Goal: Task Accomplishment & Management: Use online tool/utility

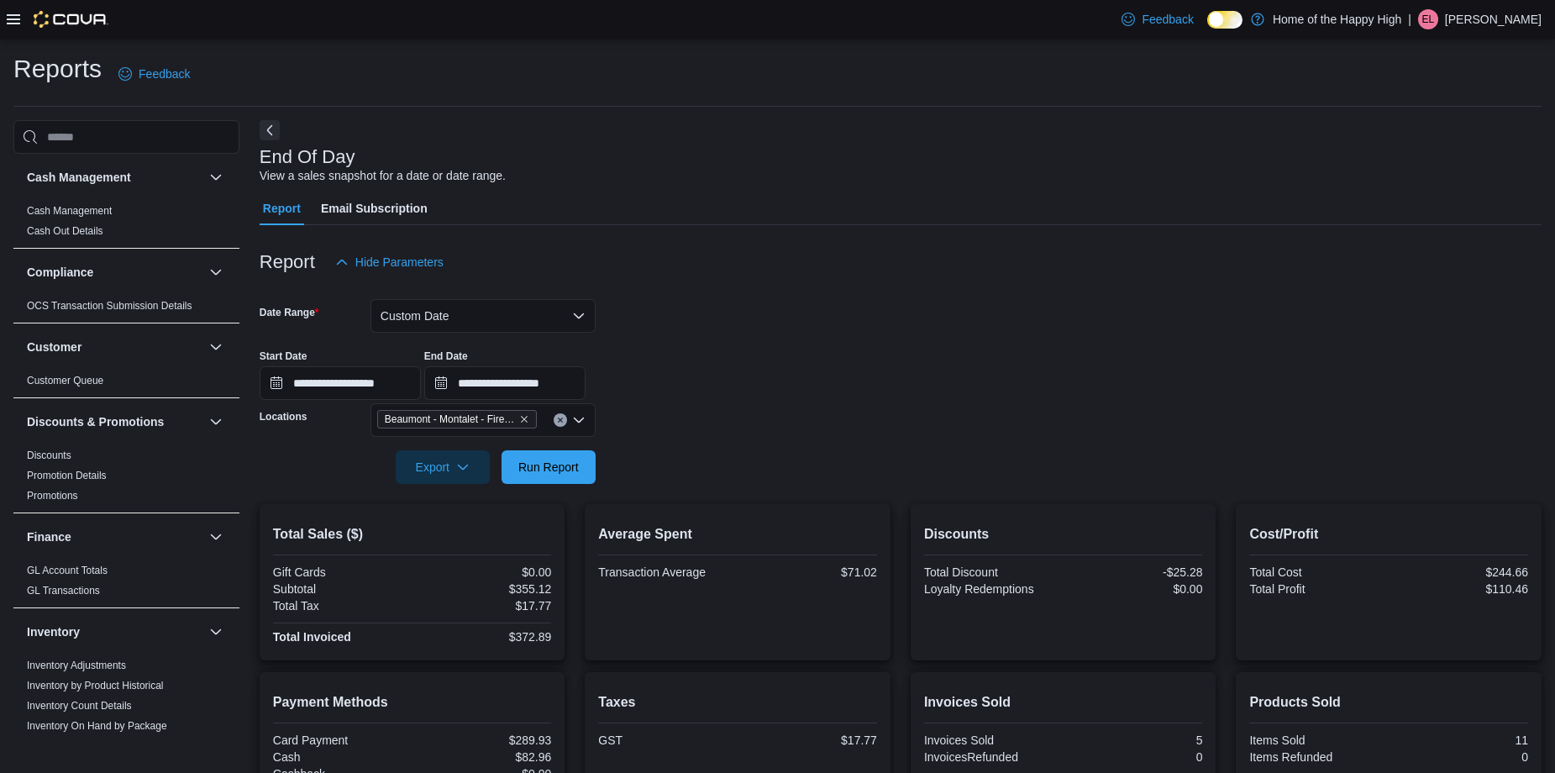
scroll to position [588, 0]
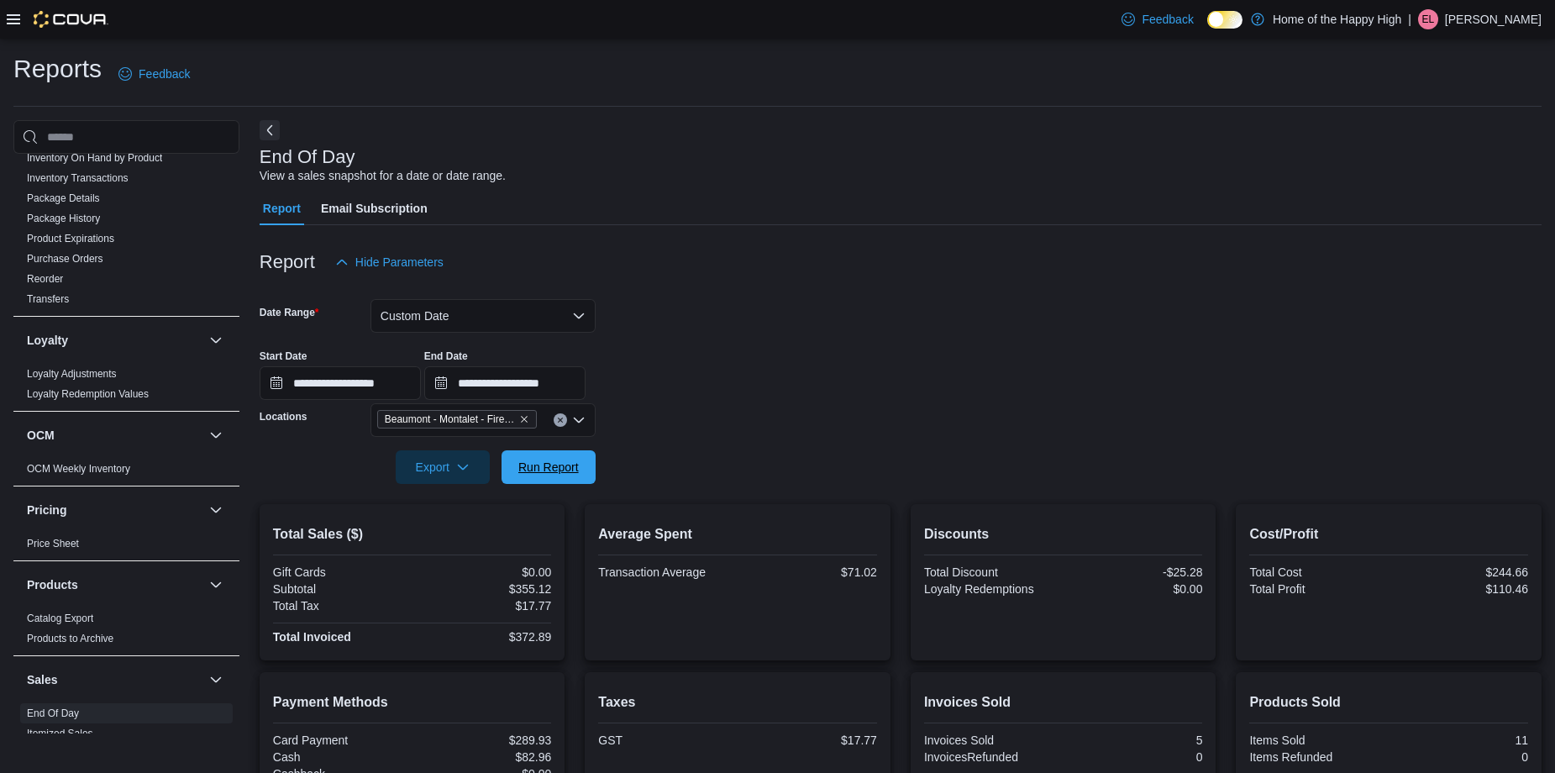
click at [571, 457] on span "Run Report" at bounding box center [549, 467] width 74 height 34
click at [586, 392] on input "**********" at bounding box center [504, 383] width 161 height 34
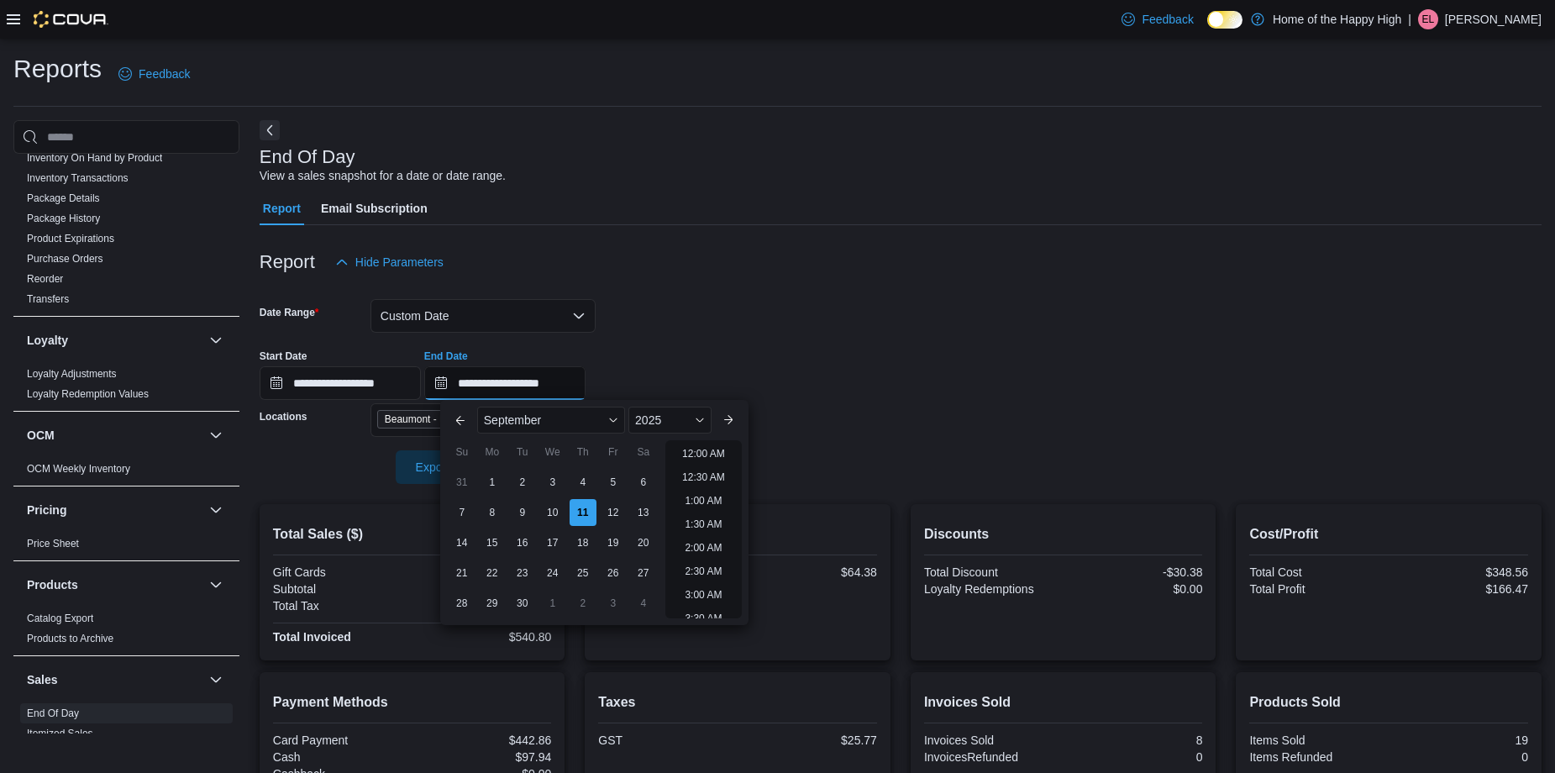
scroll to position [617, 0]
click at [712, 452] on li "1:00 PM" at bounding box center [703, 449] width 51 height 20
type input "**********"
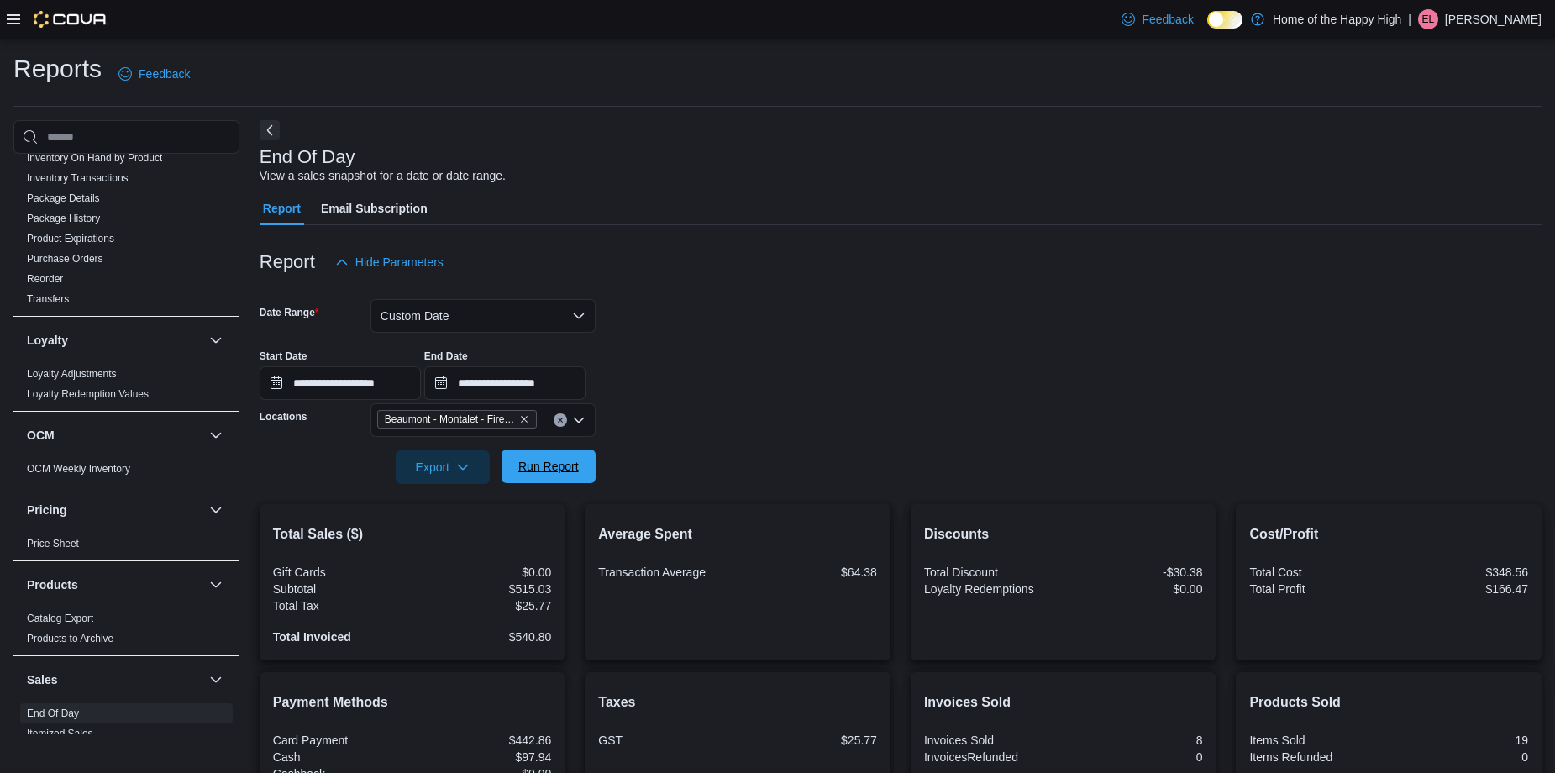
click at [575, 467] on span "Run Report" at bounding box center [548, 466] width 60 height 17
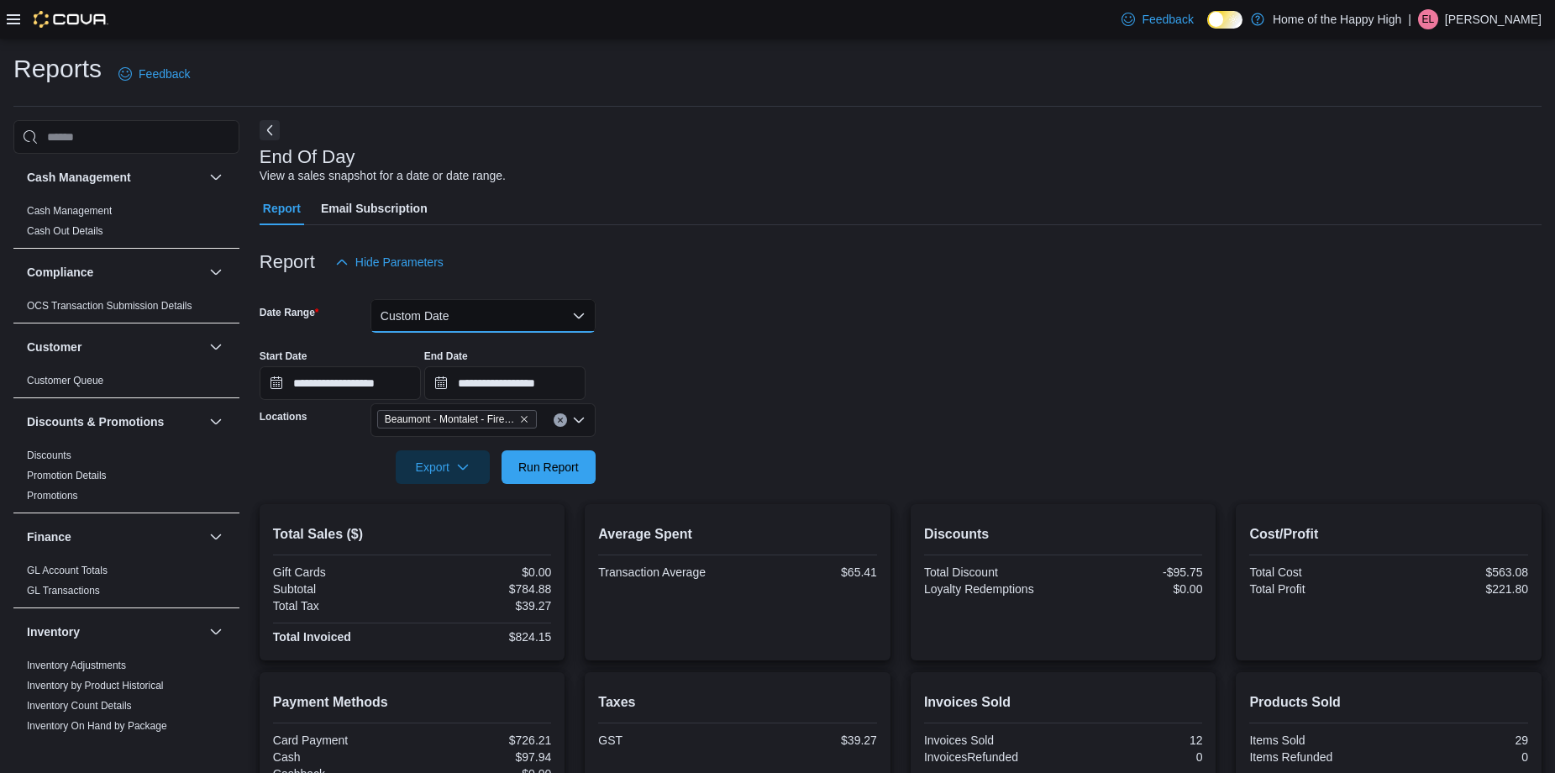
click at [470, 318] on button "Custom Date" at bounding box center [482, 316] width 225 height 34
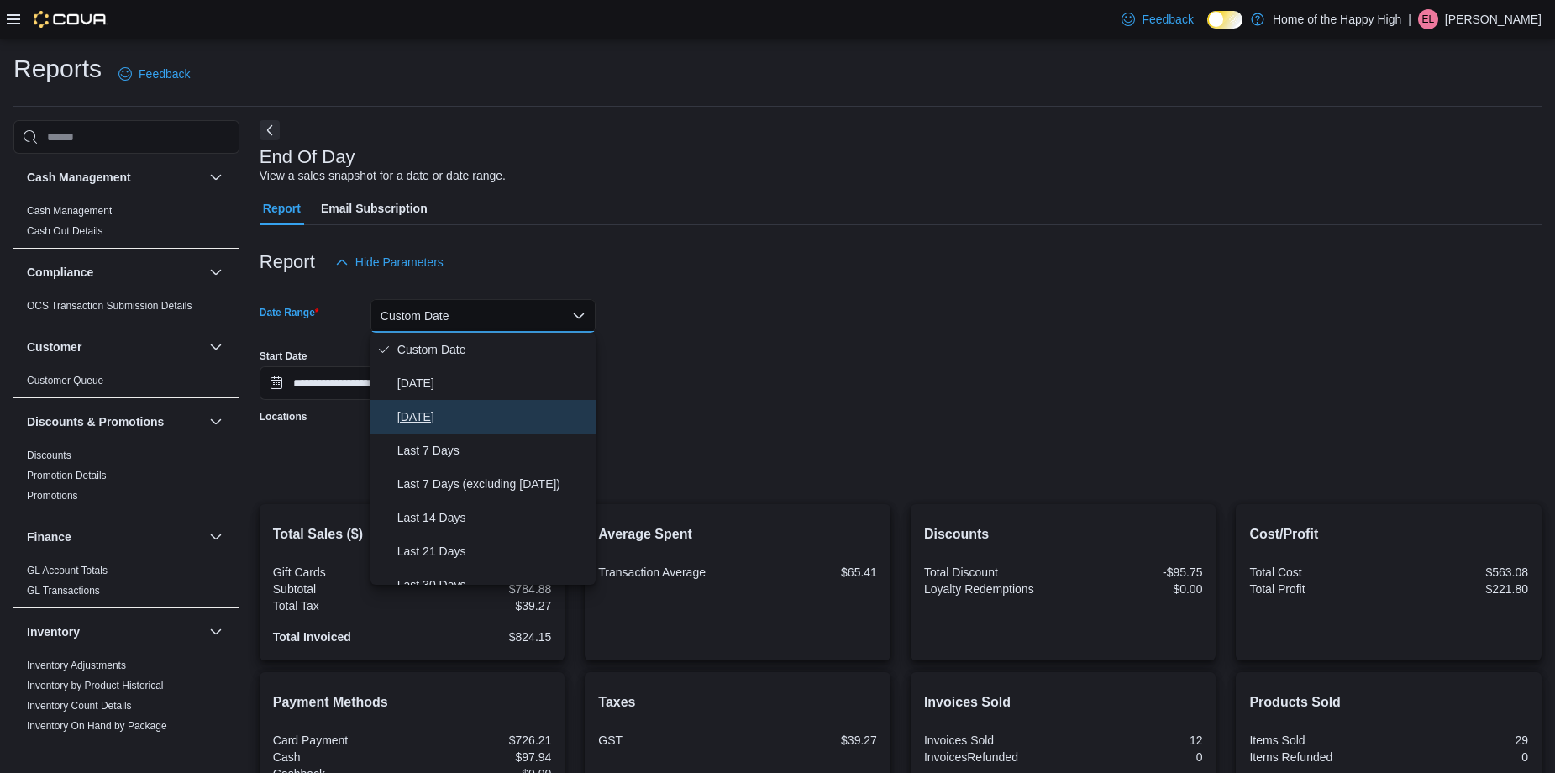
click at [436, 409] on span "[DATE]" at bounding box center [493, 417] width 192 height 20
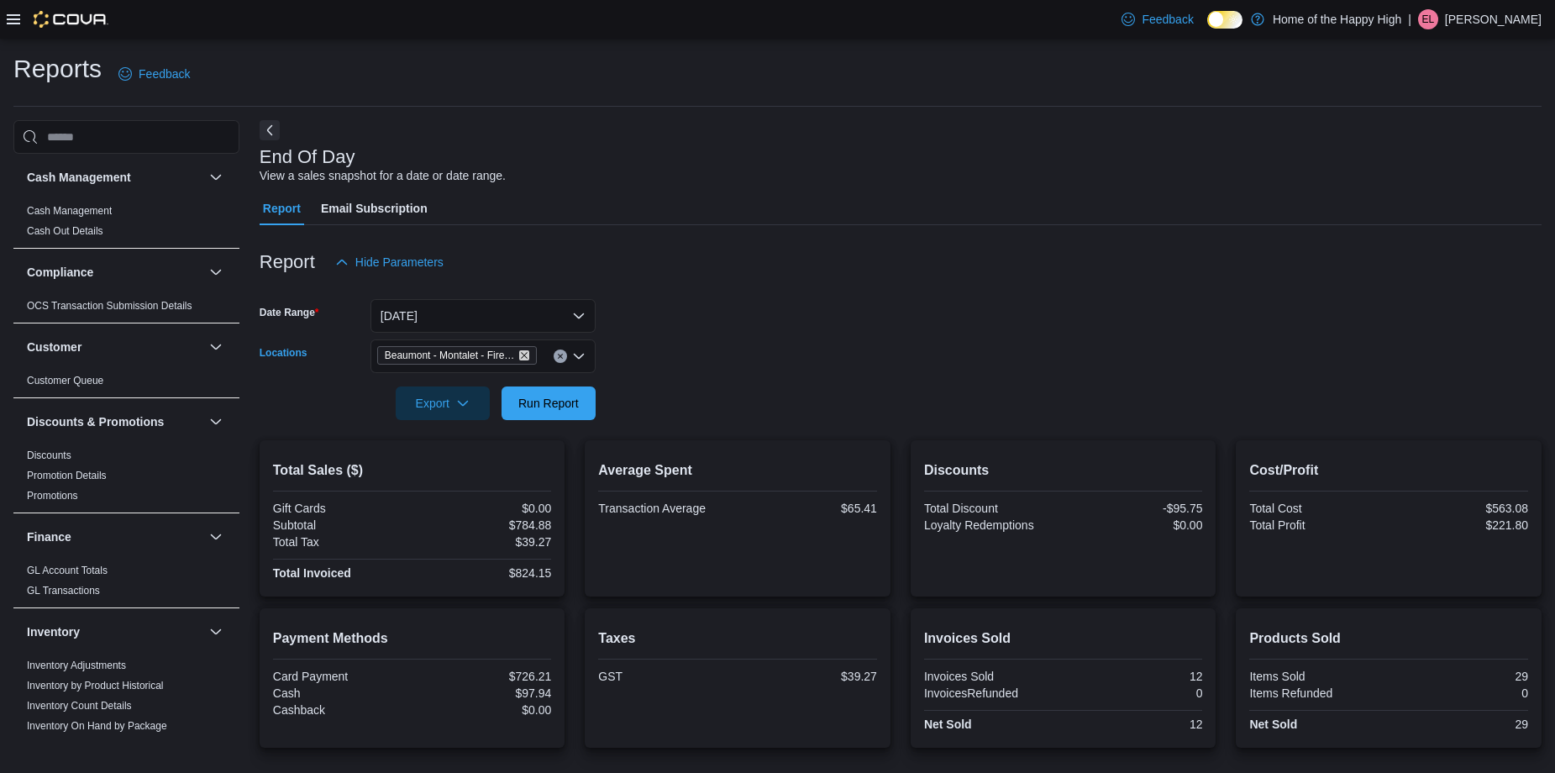
click at [526, 352] on icon "Remove Beaumont - Montalet - Fire & Flower from selection in this group" at bounding box center [524, 355] width 10 height 10
click at [526, 352] on div "Beaumont - Montalet - Fire & Flower" at bounding box center [482, 356] width 225 height 34
type input "****"
click at [501, 381] on span "Edmonton - Orchards Gate - Fire & Flower" at bounding box center [551, 384] width 222 height 17
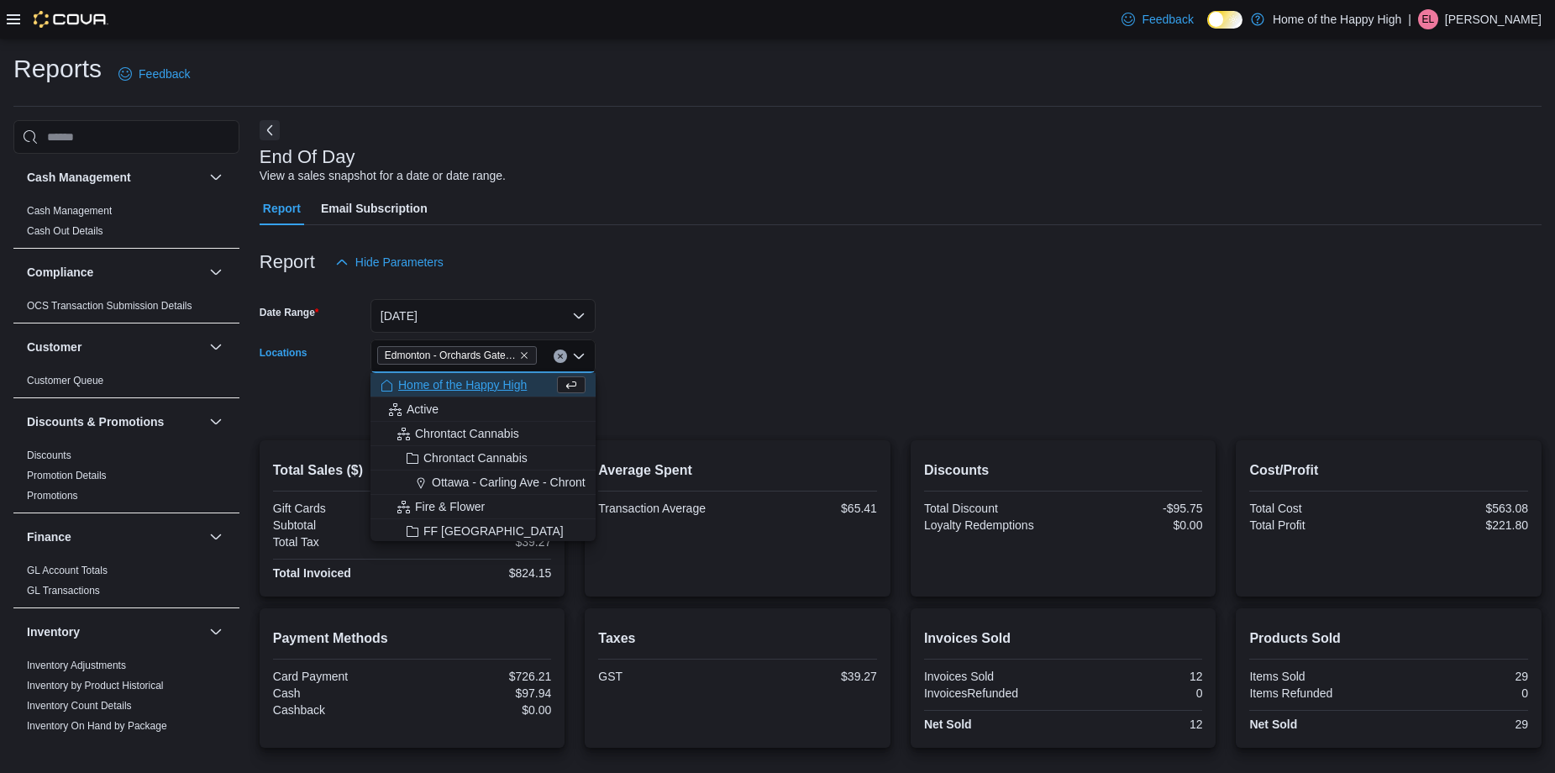
drag, startPoint x: 887, startPoint y: 380, endPoint x: 575, endPoint y: 380, distance: 311.7
click at [885, 380] on div at bounding box center [901, 379] width 1282 height 13
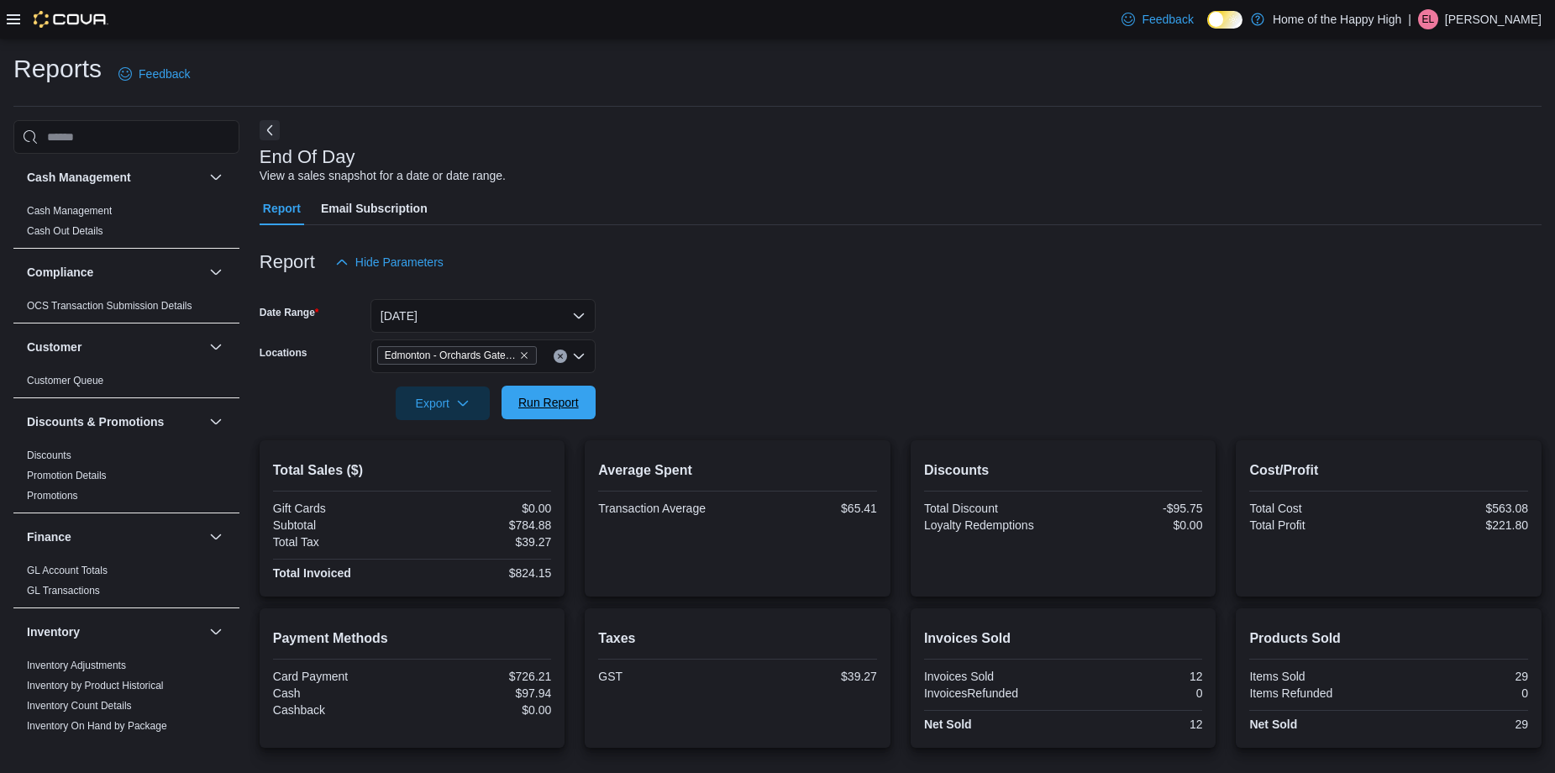
click at [569, 399] on span "Run Report" at bounding box center [548, 402] width 60 height 17
